Goal: Information Seeking & Learning: Learn about a topic

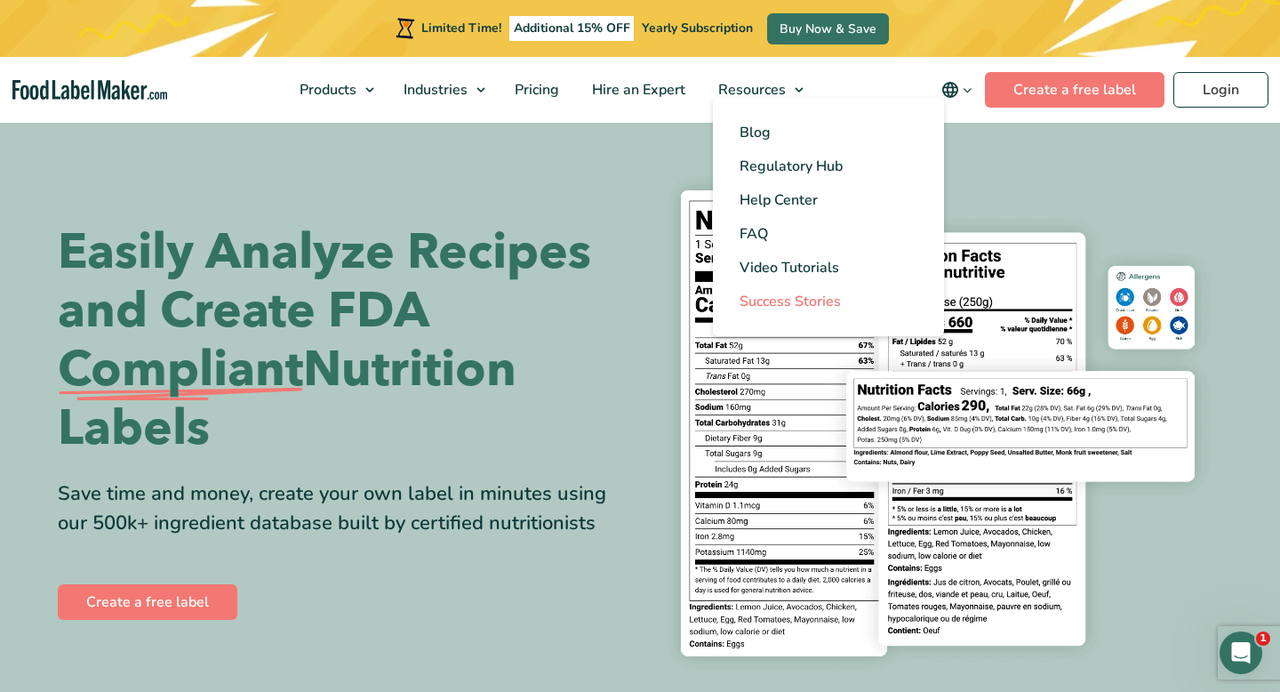
click at [801, 302] on span "Success Stories" at bounding box center [790, 302] width 101 height 20
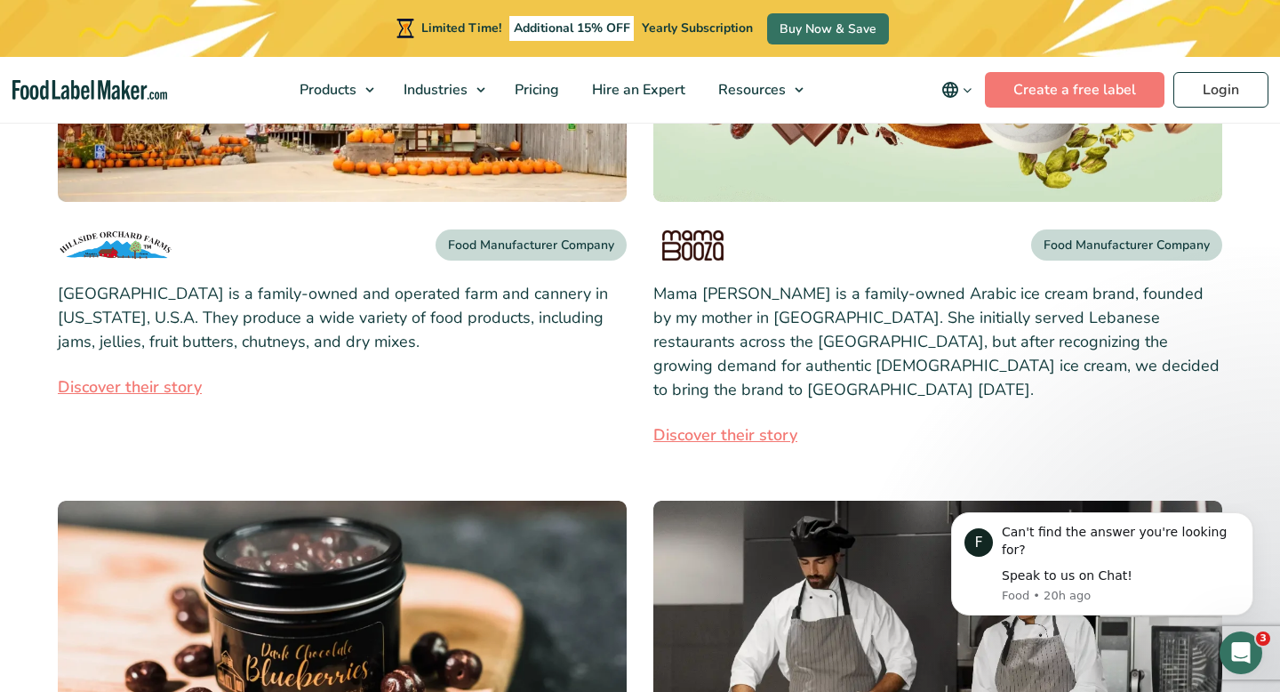
click at [724, 423] on link "Discover their story" at bounding box center [937, 435] width 569 height 24
click at [746, 423] on link "Discover their story" at bounding box center [937, 435] width 569 height 24
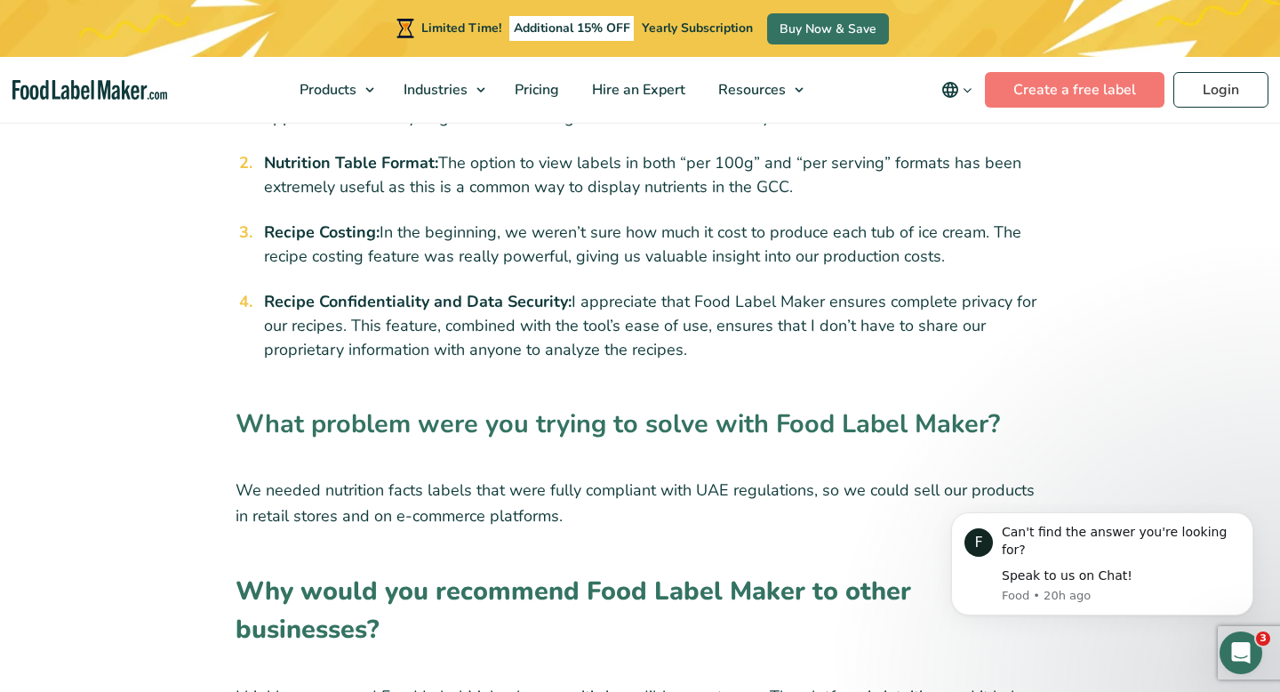
scroll to position [2362, 0]
